Goal: Information Seeking & Learning: Learn about a topic

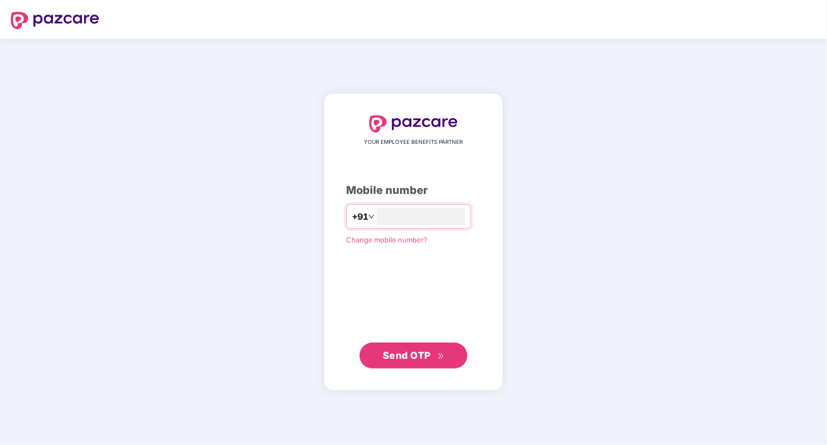
type input "**********"
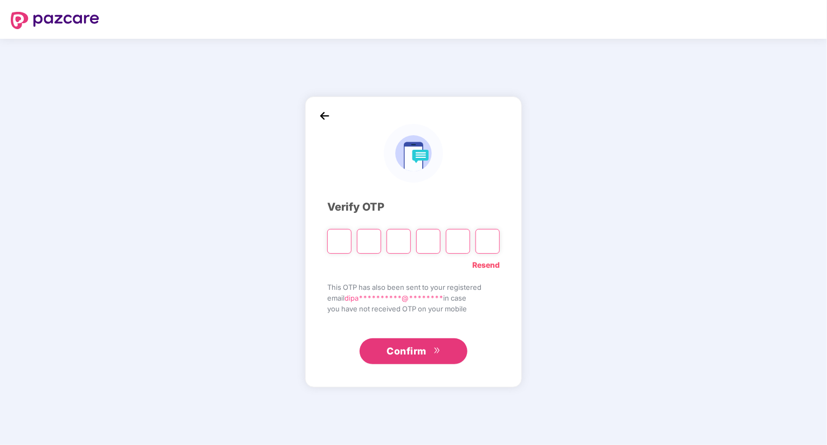
type input "*"
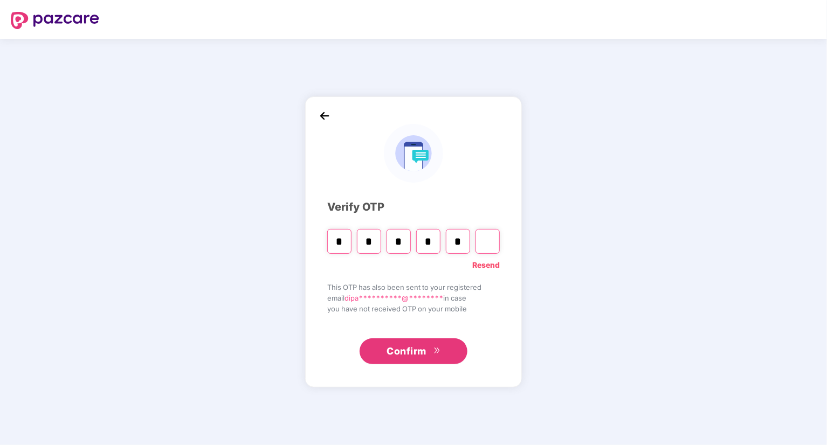
type input "*"
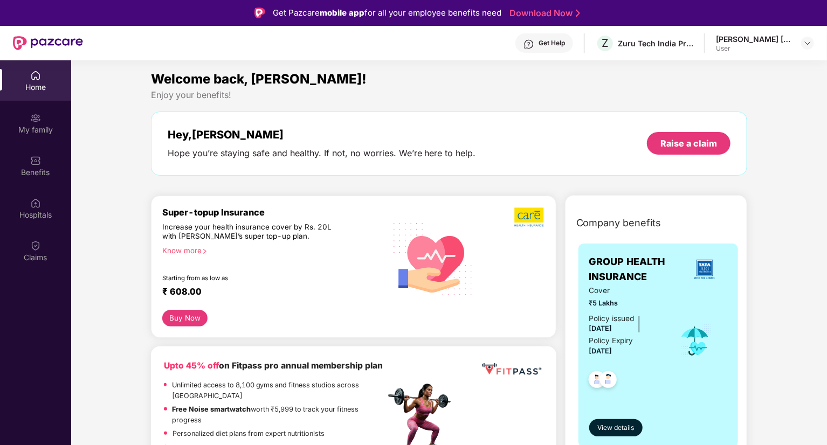
click at [537, 47] on div "Get Help" at bounding box center [544, 42] width 58 height 19
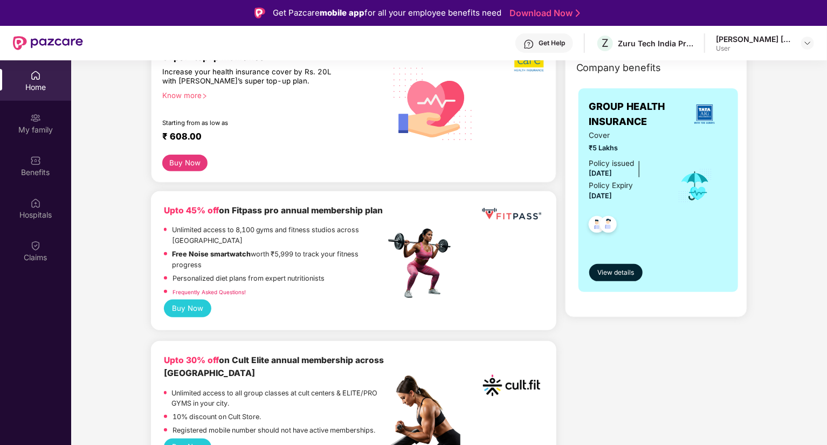
scroll to position [179, 0]
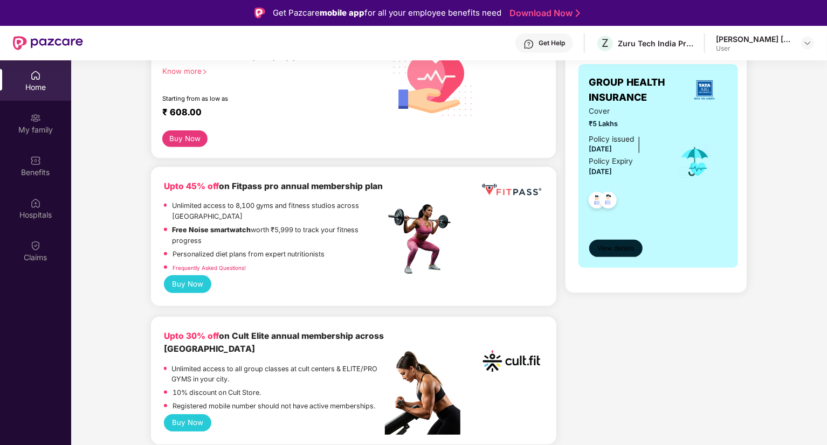
click at [594, 252] on button "View details" at bounding box center [615, 248] width 53 height 17
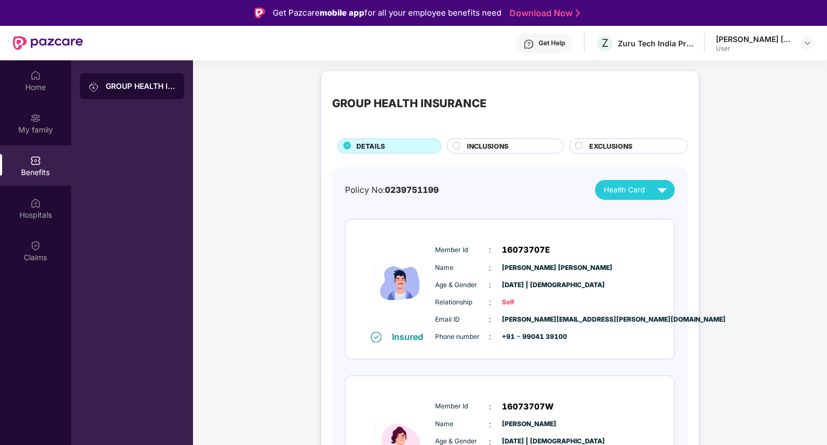
click at [517, 149] on div "INCLUSIONS" at bounding box center [509, 147] width 96 height 12
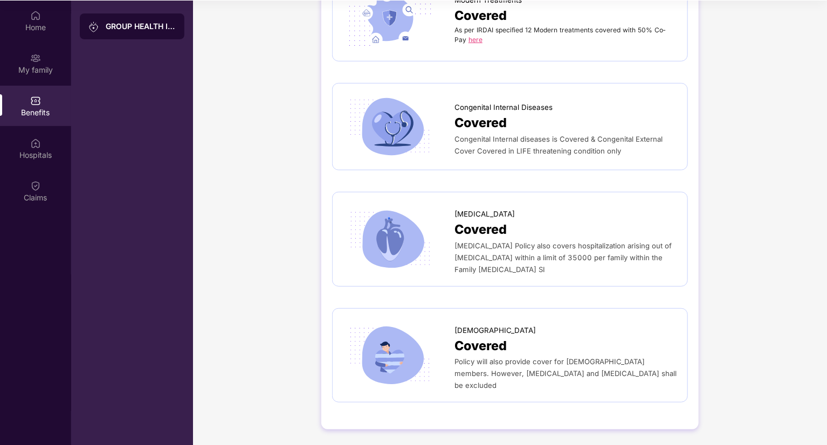
scroll to position [60, 0]
click at [34, 157] on div "Hospitals" at bounding box center [35, 154] width 71 height 11
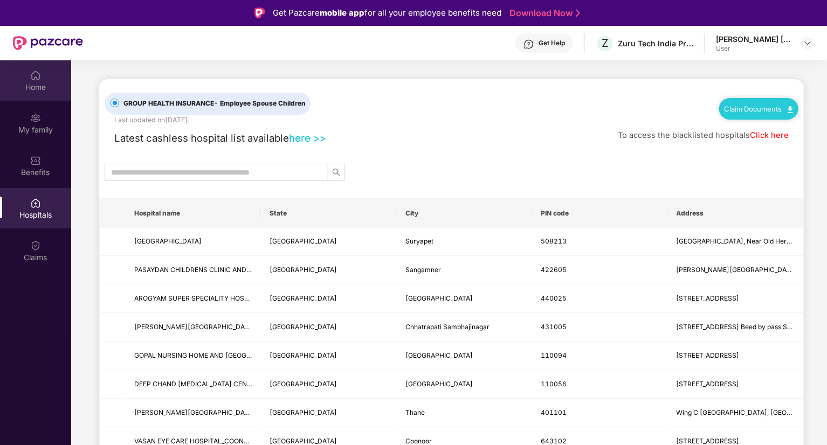
click at [28, 78] on div "Home" at bounding box center [35, 80] width 71 height 40
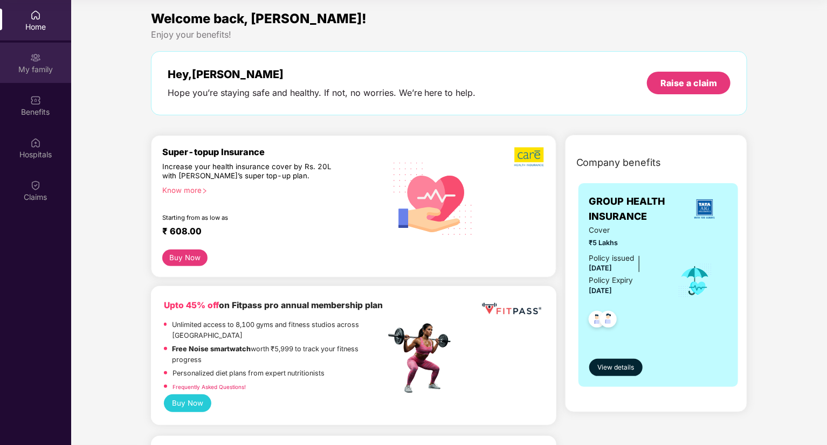
click at [37, 59] on img at bounding box center [35, 57] width 11 height 11
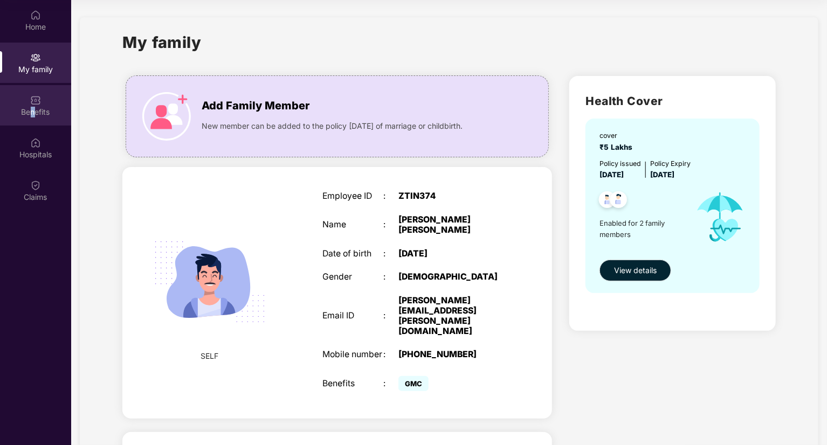
click at [33, 110] on div "Benefits" at bounding box center [35, 112] width 71 height 11
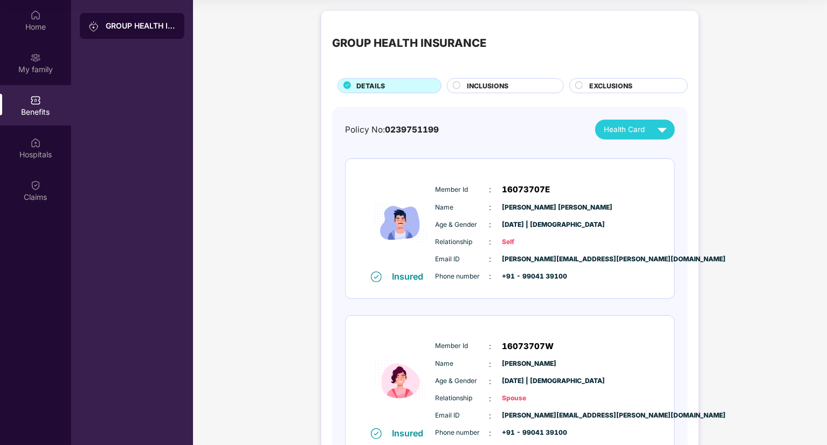
click at [530, 86] on div "INCLUSIONS" at bounding box center [509, 87] width 96 height 12
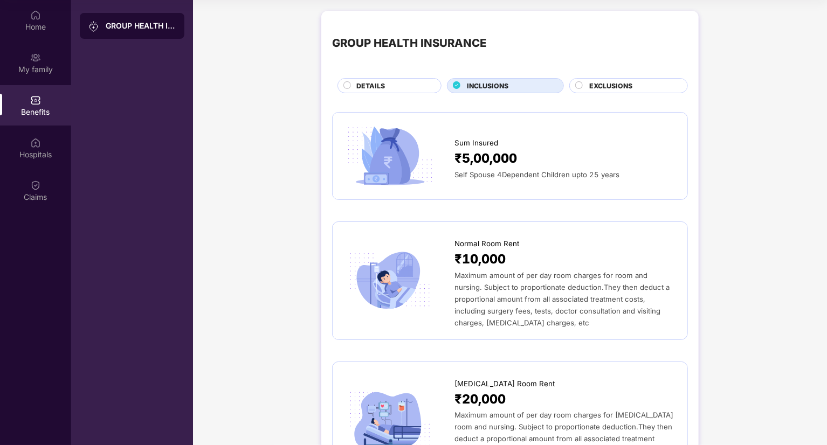
click at [587, 85] on div "EXCLUSIONS" at bounding box center [633, 87] width 98 height 12
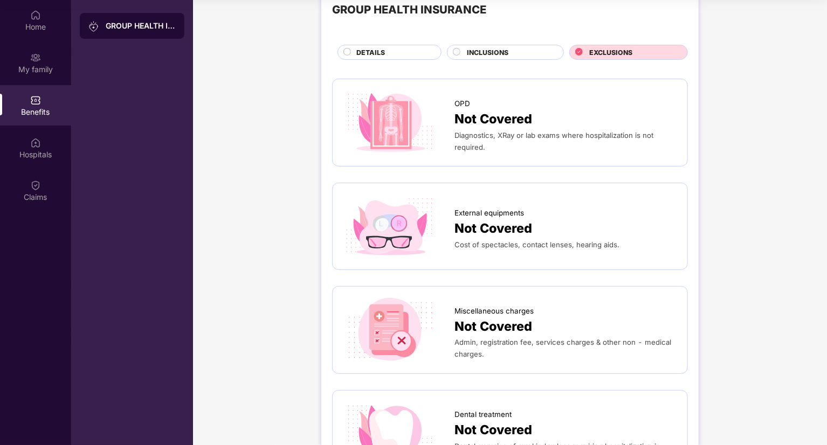
scroll to position [216, 0]
